Goal: Task Accomplishment & Management: Complete application form

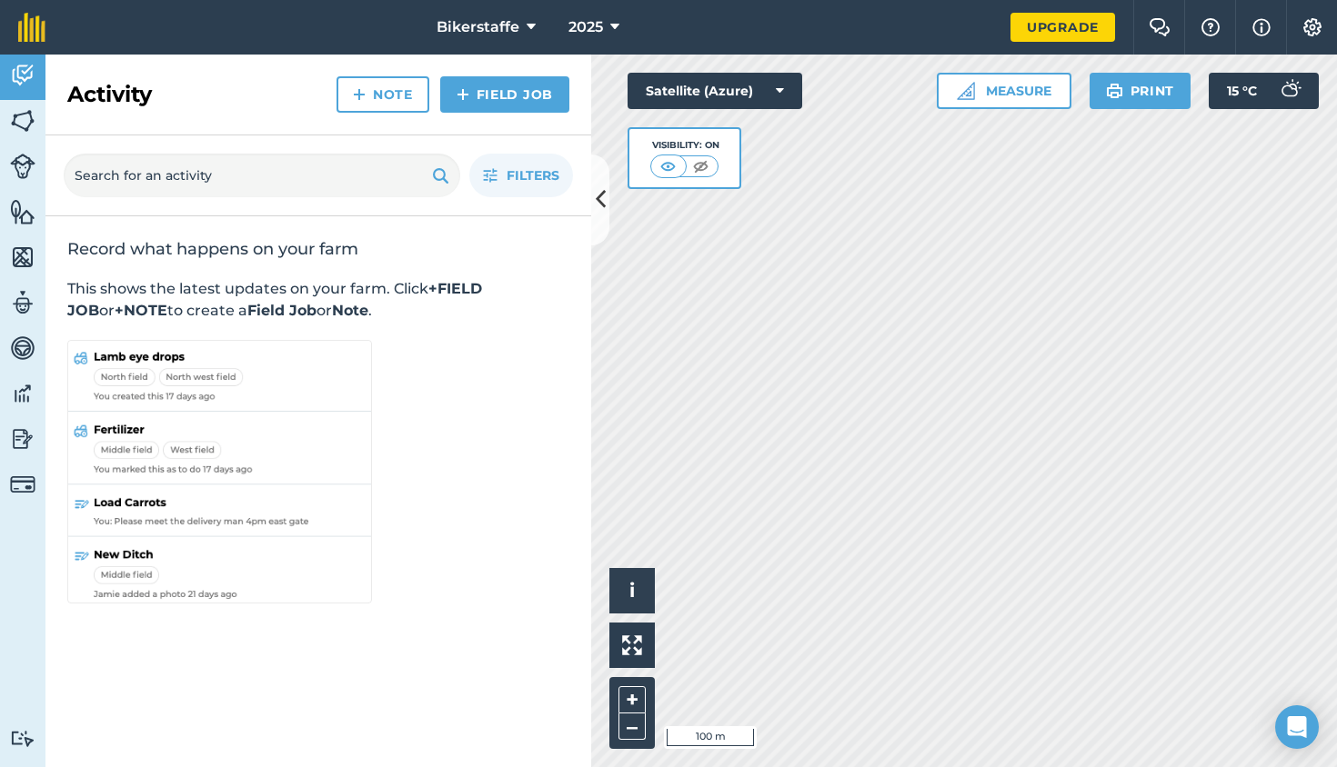
click at [28, 120] on img at bounding box center [22, 120] width 25 height 27
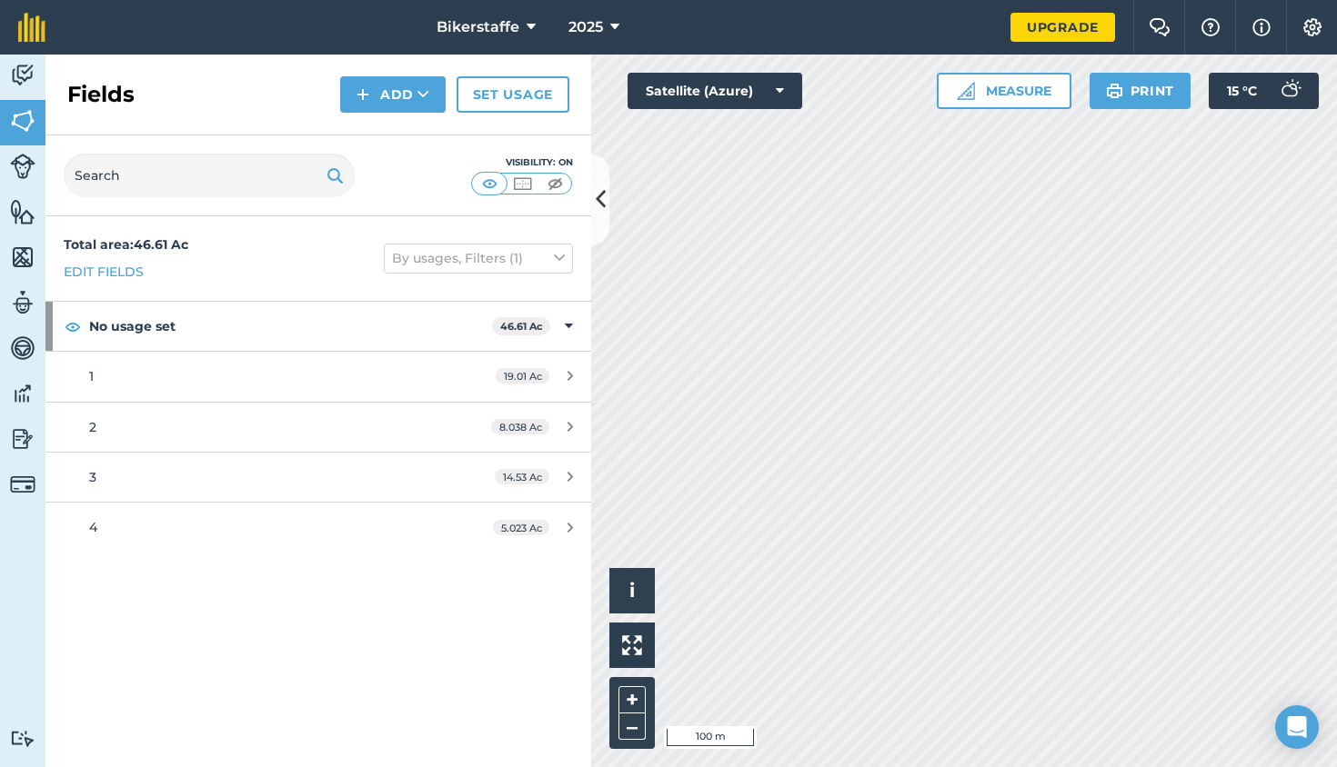
click at [366, 101] on img at bounding box center [362, 95] width 13 height 22
click at [421, 135] on link "Draw" at bounding box center [393, 135] width 100 height 40
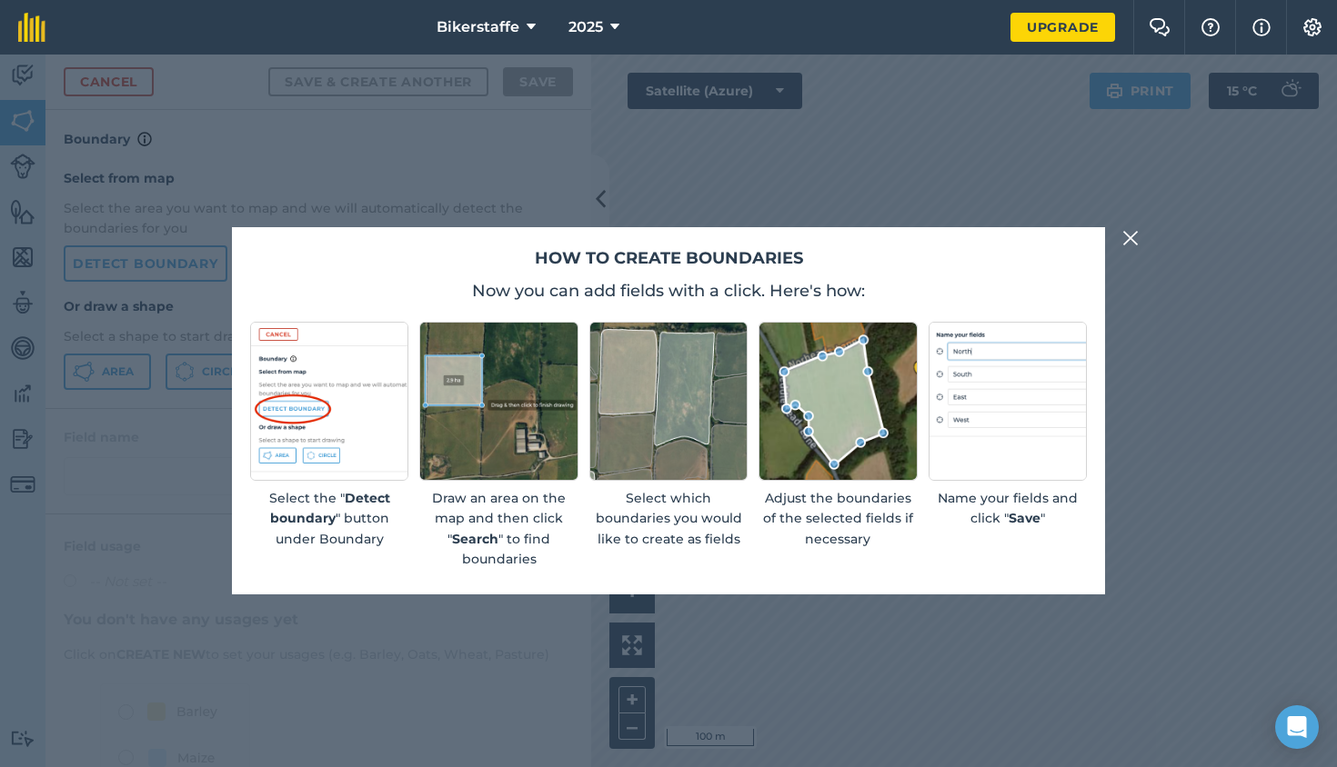
click at [356, 488] on p "Select the " Detect boundary " button under Boundary" at bounding box center [329, 518] width 158 height 61
click at [1128, 249] on img at bounding box center [1130, 238] width 16 height 22
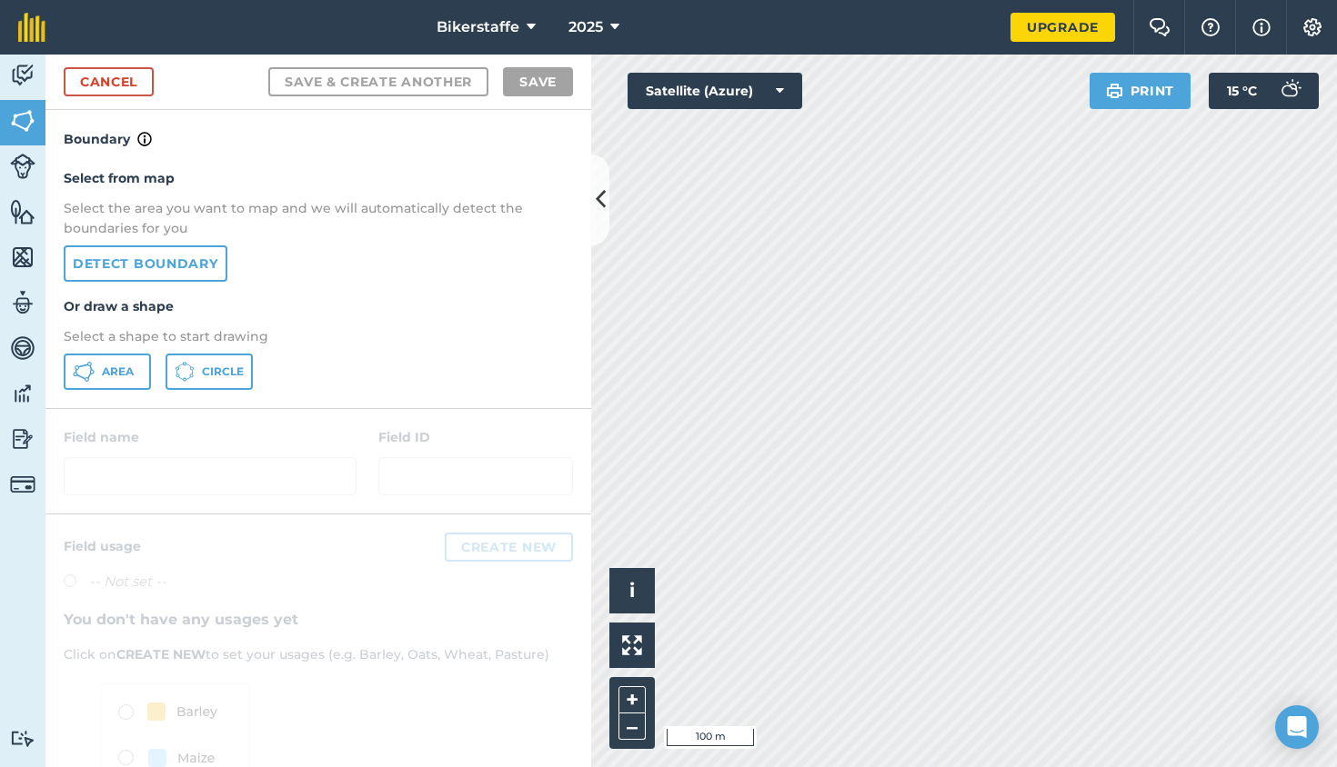
click at [145, 263] on link "Detect boundary" at bounding box center [146, 264] width 164 height 36
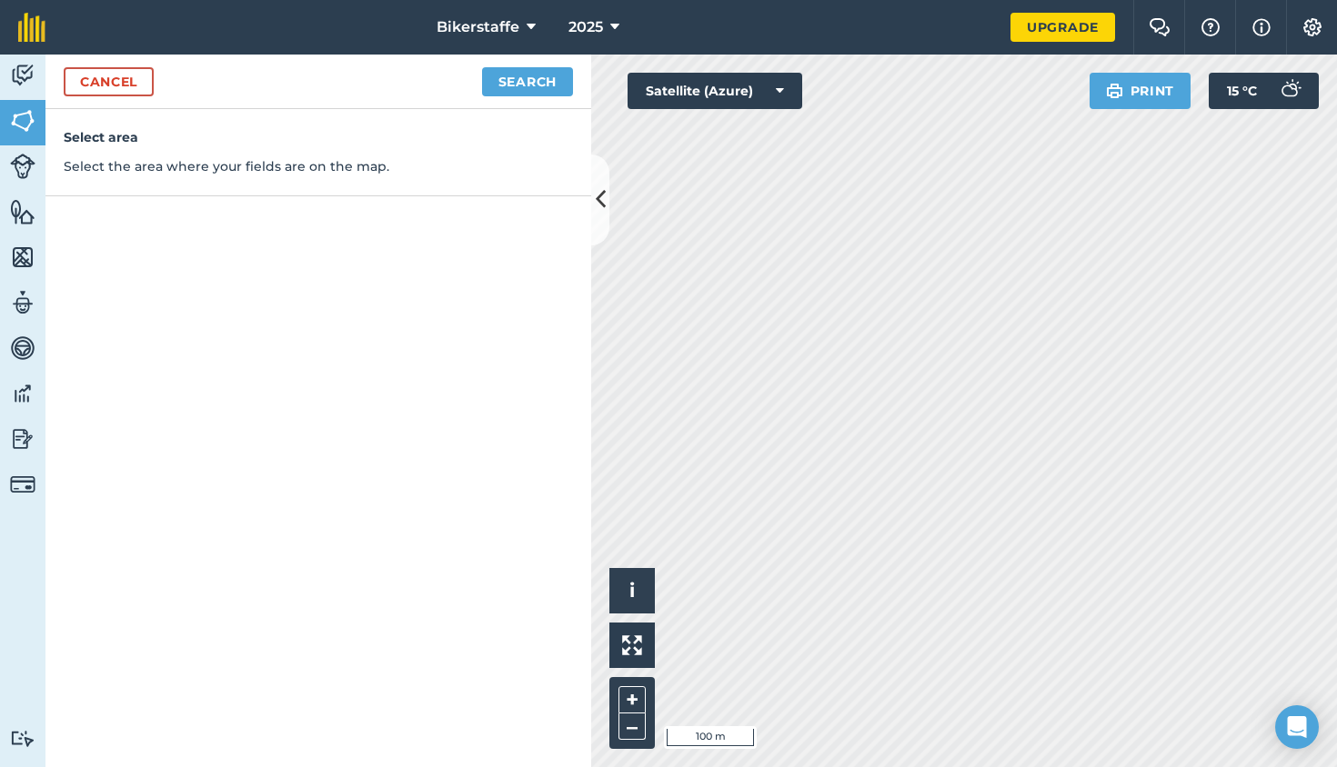
click at [526, 90] on button "Search" at bounding box center [527, 81] width 91 height 29
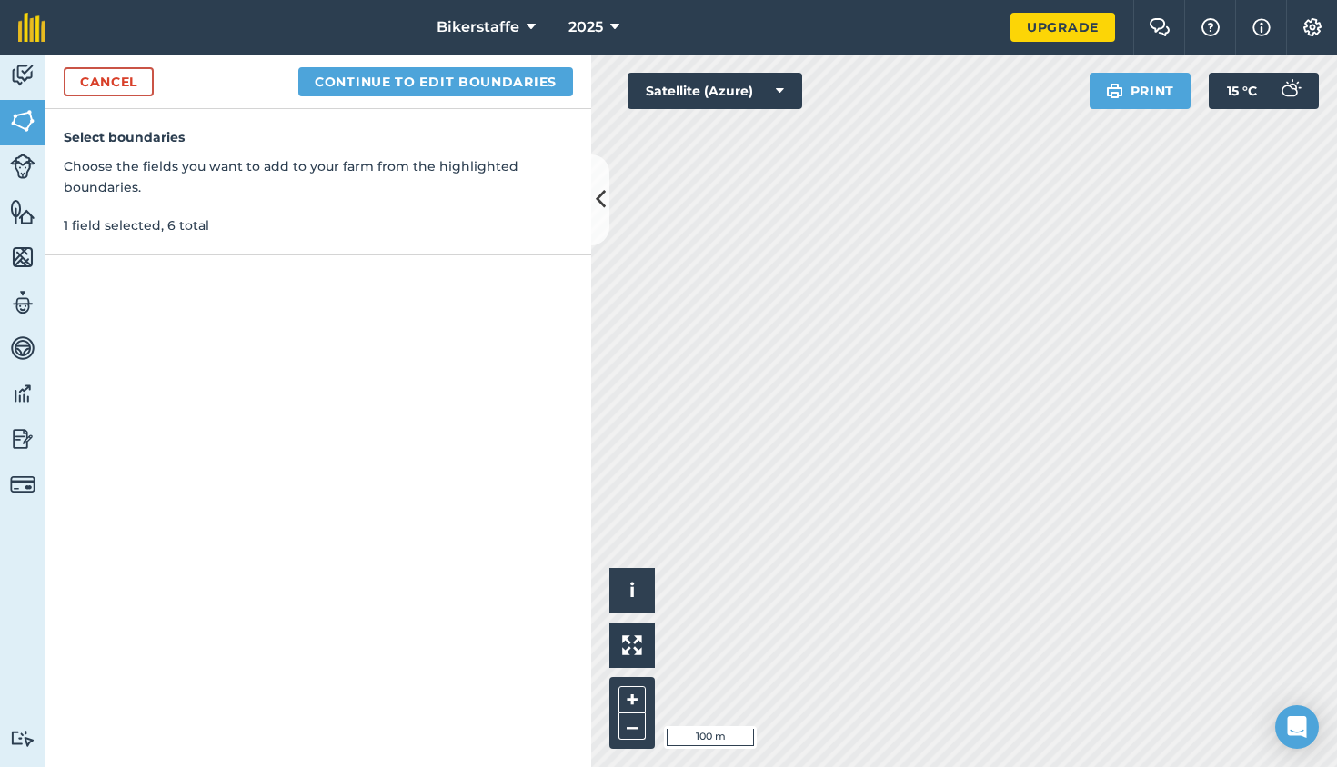
click at [119, 80] on link "Cancel" at bounding box center [109, 81] width 90 height 29
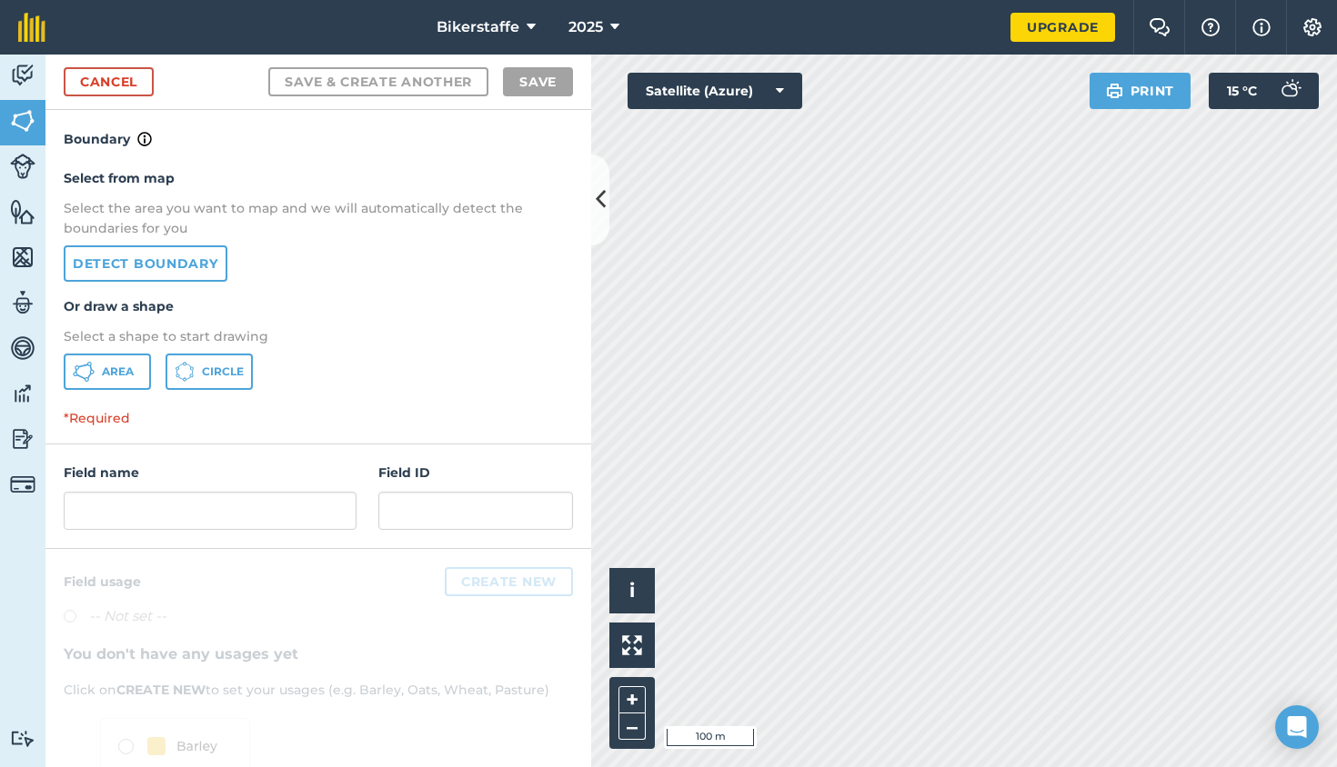
click at [102, 380] on button "Area" at bounding box center [107, 372] width 87 height 36
click at [238, 359] on button "Circle" at bounding box center [208, 372] width 87 height 36
click at [114, 365] on span "Area" at bounding box center [118, 372] width 32 height 15
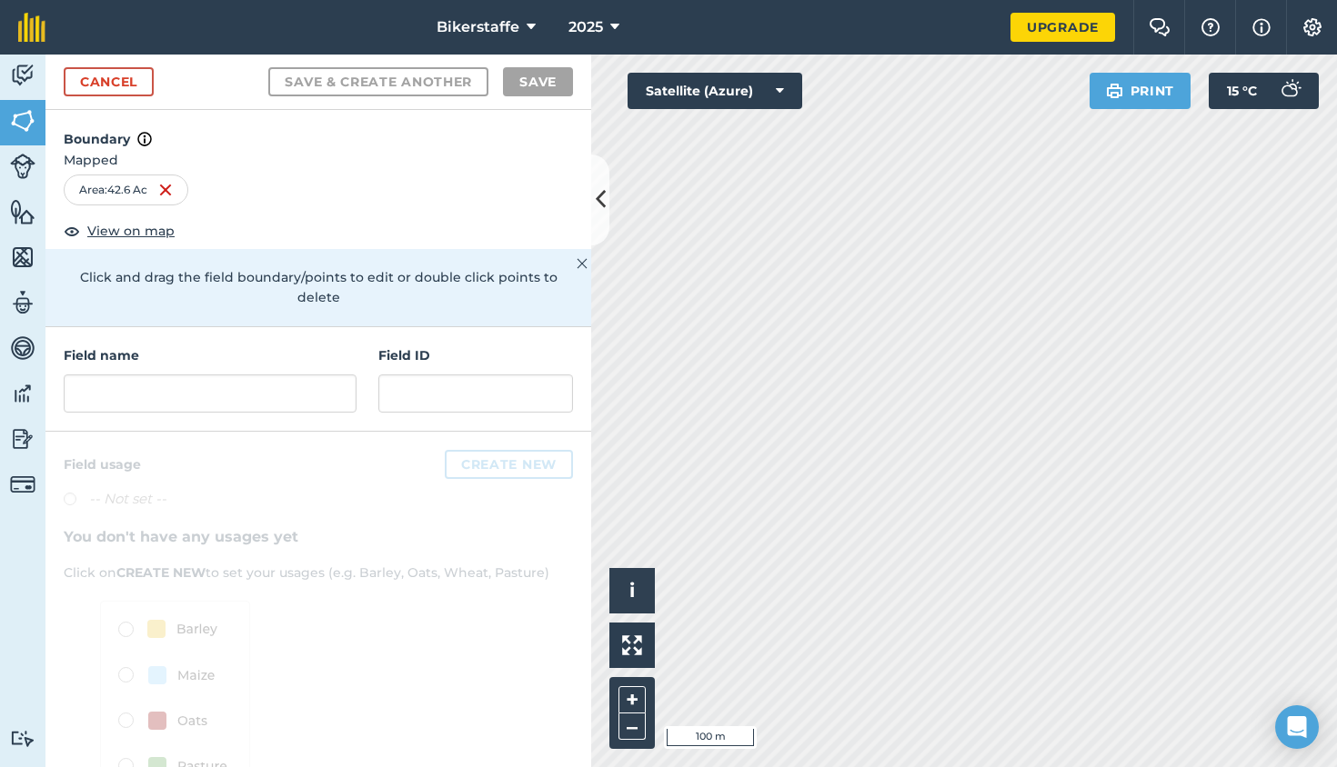
click at [576, 269] on img at bounding box center [581, 264] width 11 height 22
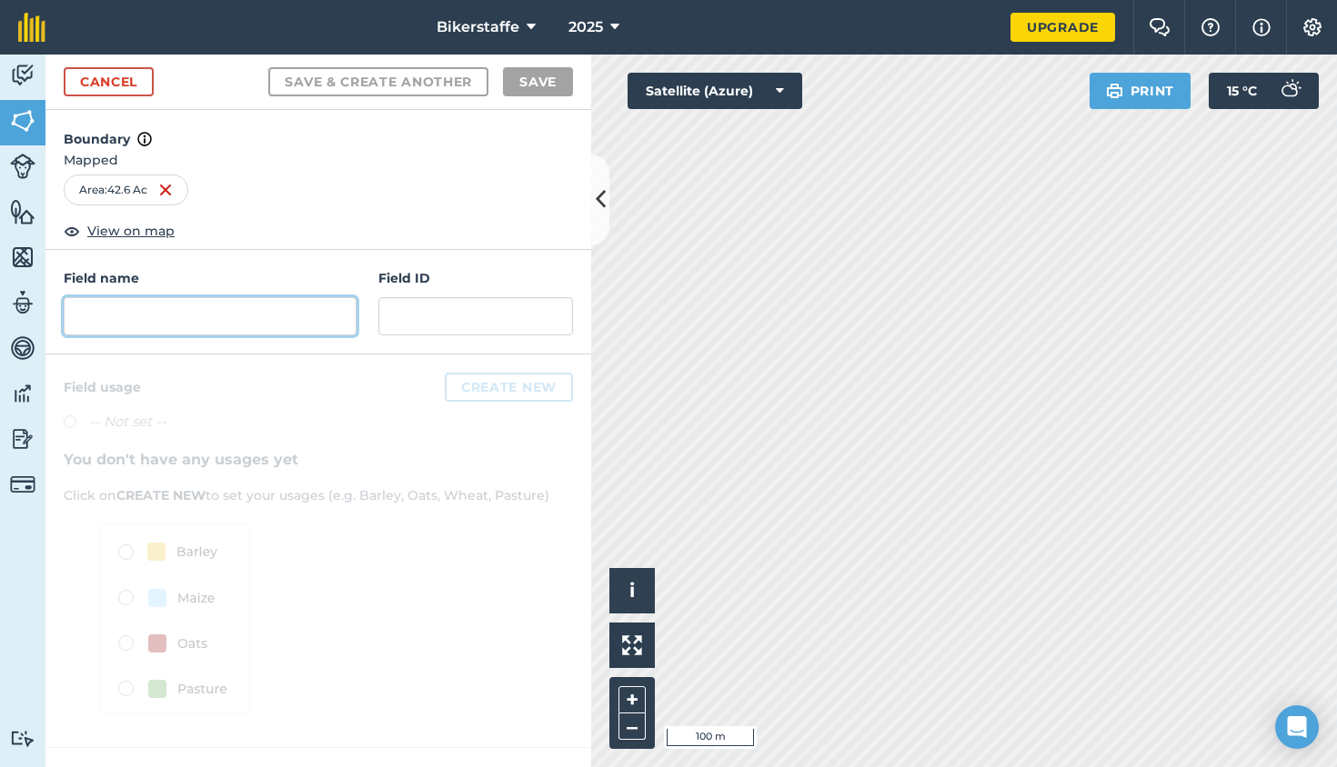
click at [260, 317] on input "text" at bounding box center [210, 316] width 293 height 38
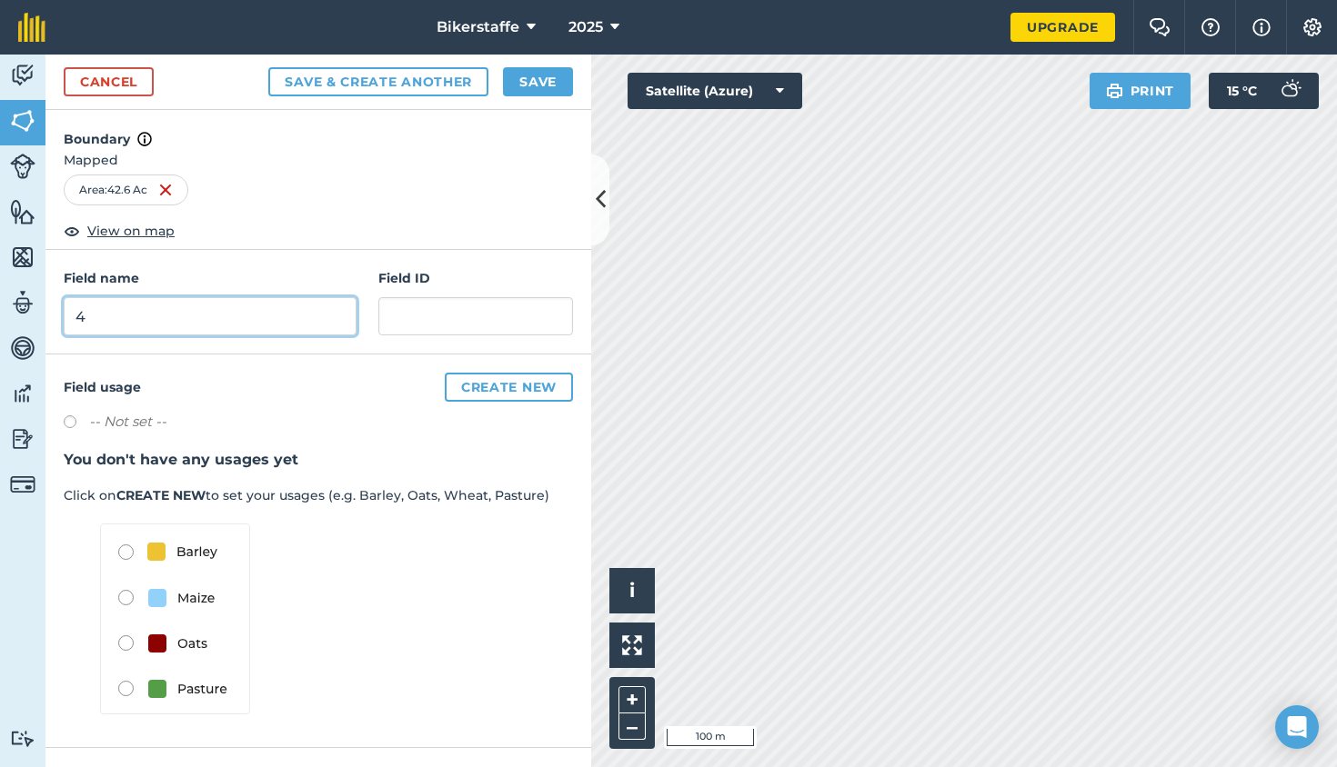
type input "4"
click at [536, 70] on button "Save" at bounding box center [538, 81] width 70 height 29
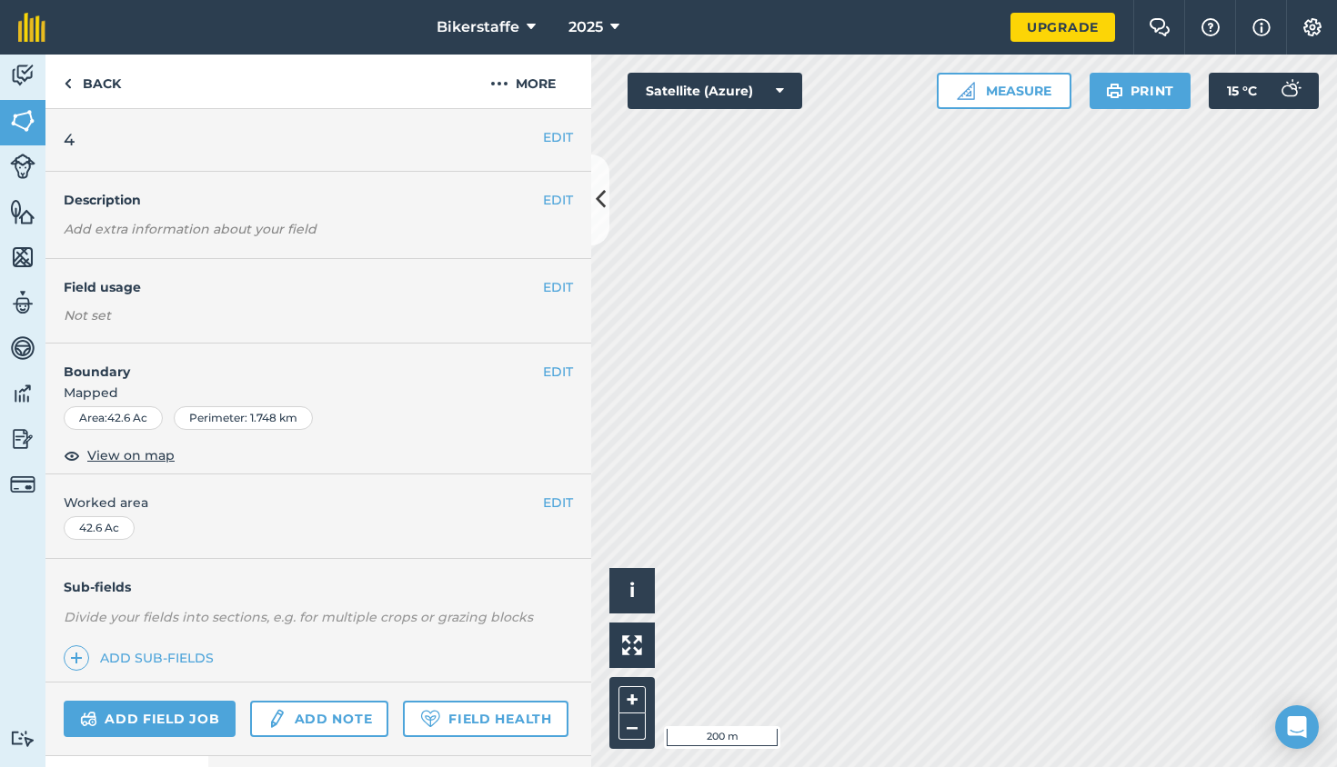
click at [142, 452] on span "View on map" at bounding box center [130, 456] width 87 height 20
click at [240, 422] on div "Perimeter : 1.748 km" at bounding box center [243, 418] width 139 height 24
